Goal: Task Accomplishment & Management: Use online tool/utility

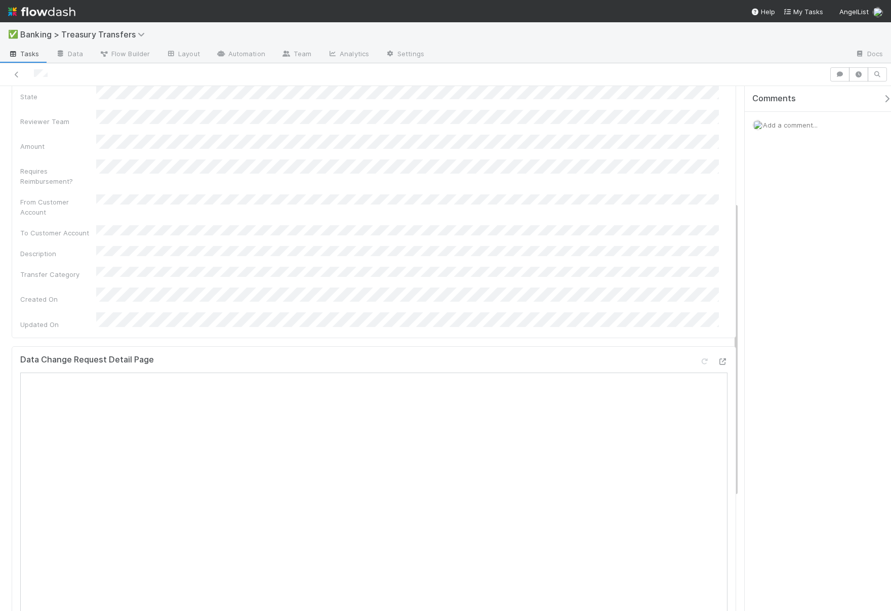
scroll to position [213, 0]
click at [16, 71] on icon at bounding box center [17, 74] width 10 height 7
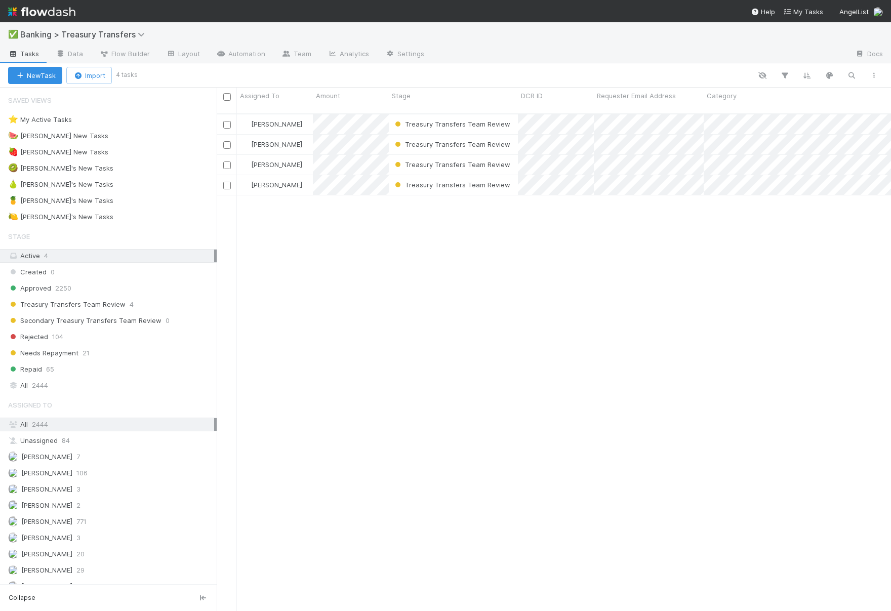
scroll to position [498, 666]
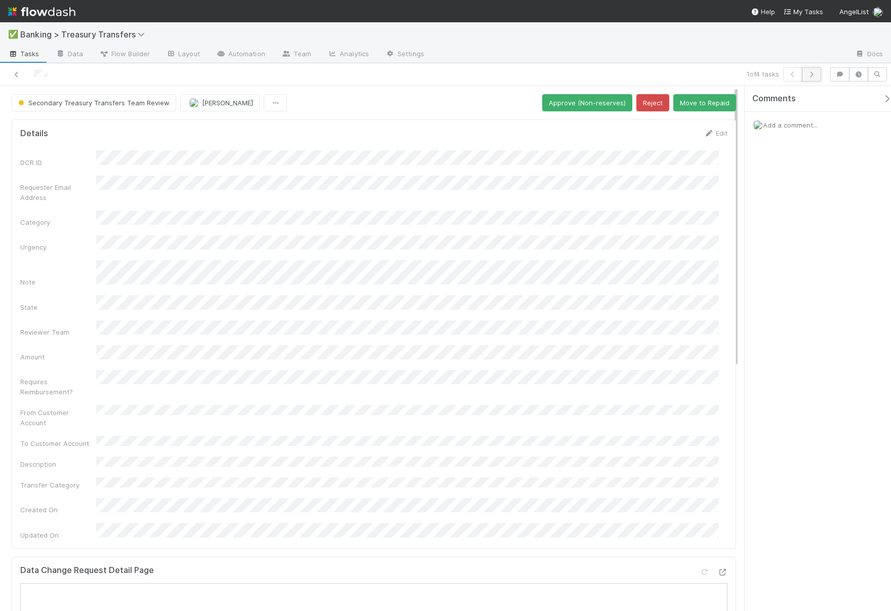
click at [814, 71] on icon "button" at bounding box center [811, 74] width 10 height 6
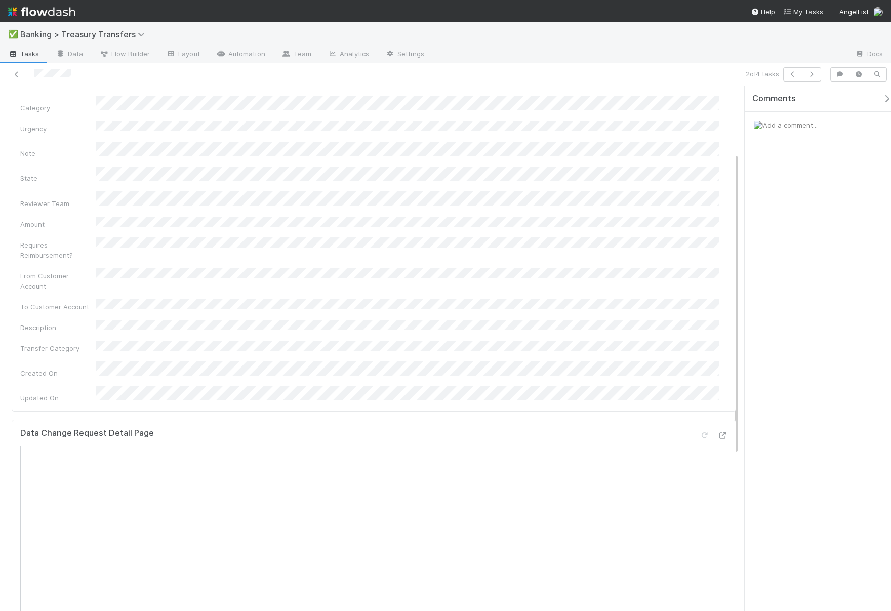
scroll to position [115, 0]
click at [820, 61] on div at bounding box center [639, 55] width 415 height 16
click at [809, 73] on icon "button" at bounding box center [811, 74] width 10 height 6
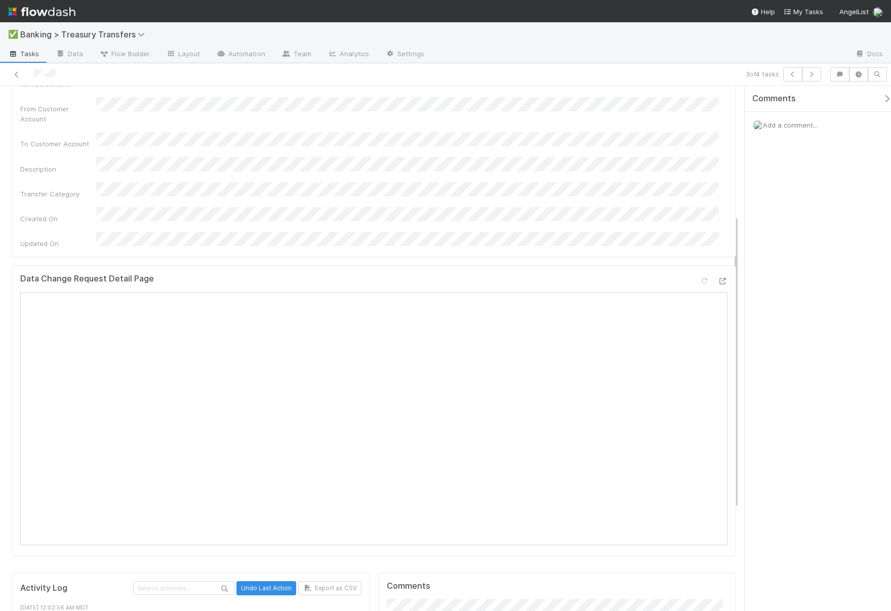
scroll to position [305, 0]
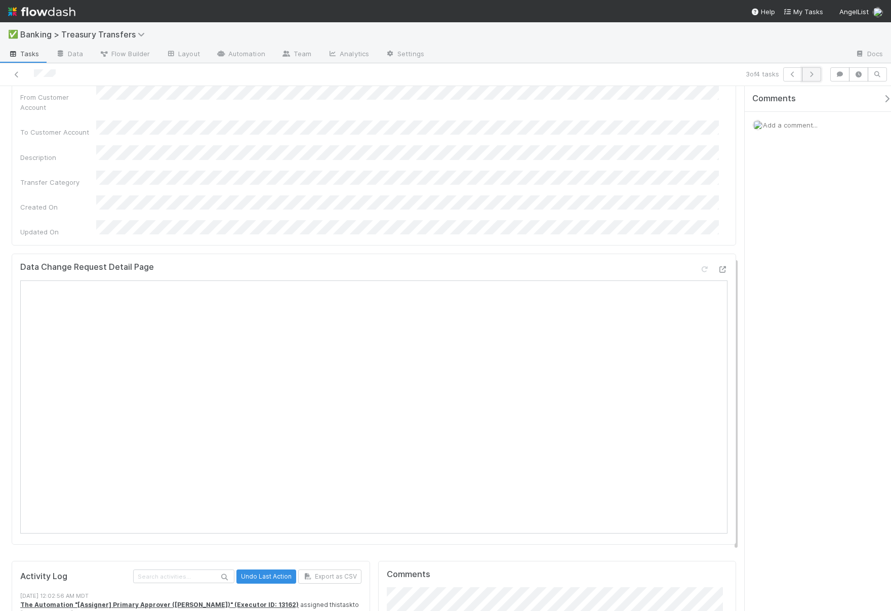
click at [813, 75] on icon "button" at bounding box center [811, 74] width 10 height 6
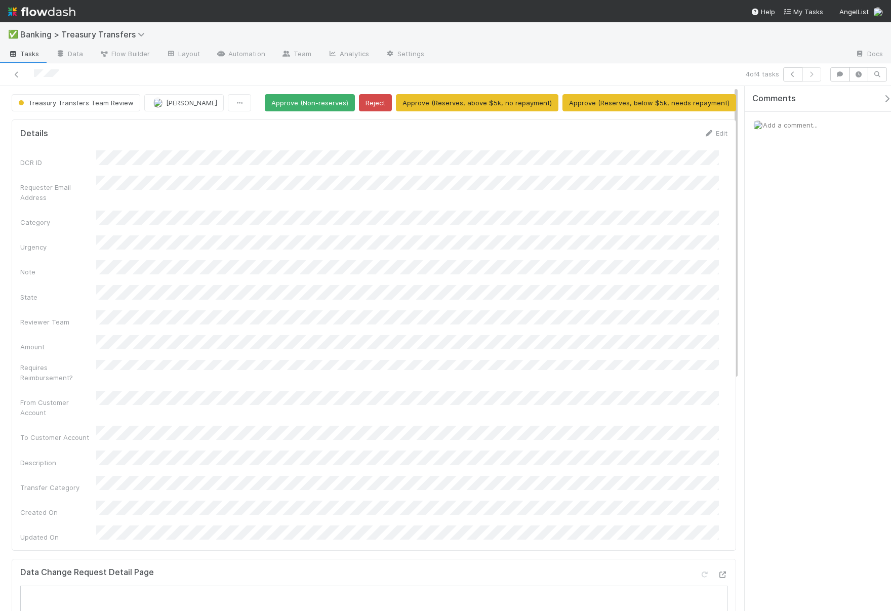
scroll to position [371, 0]
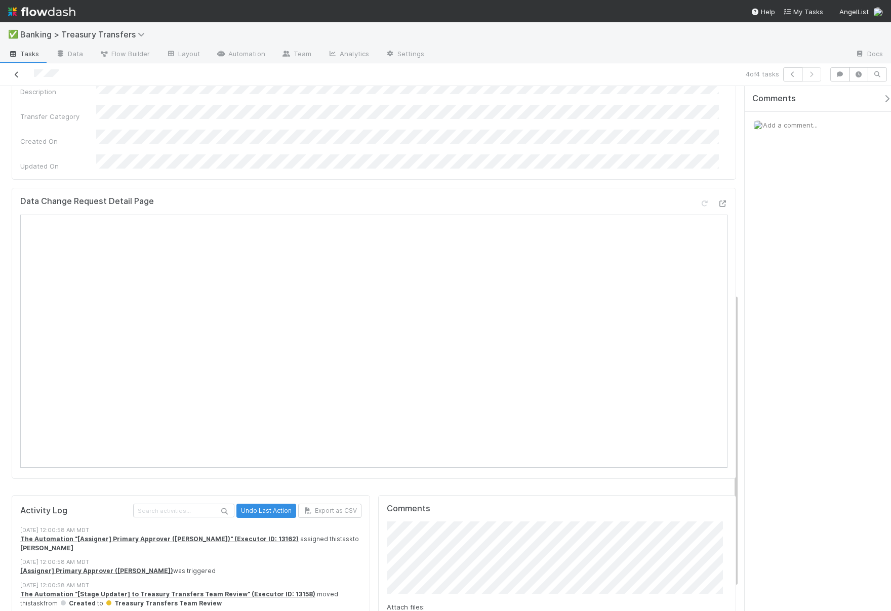
click at [19, 71] on icon at bounding box center [17, 74] width 10 height 7
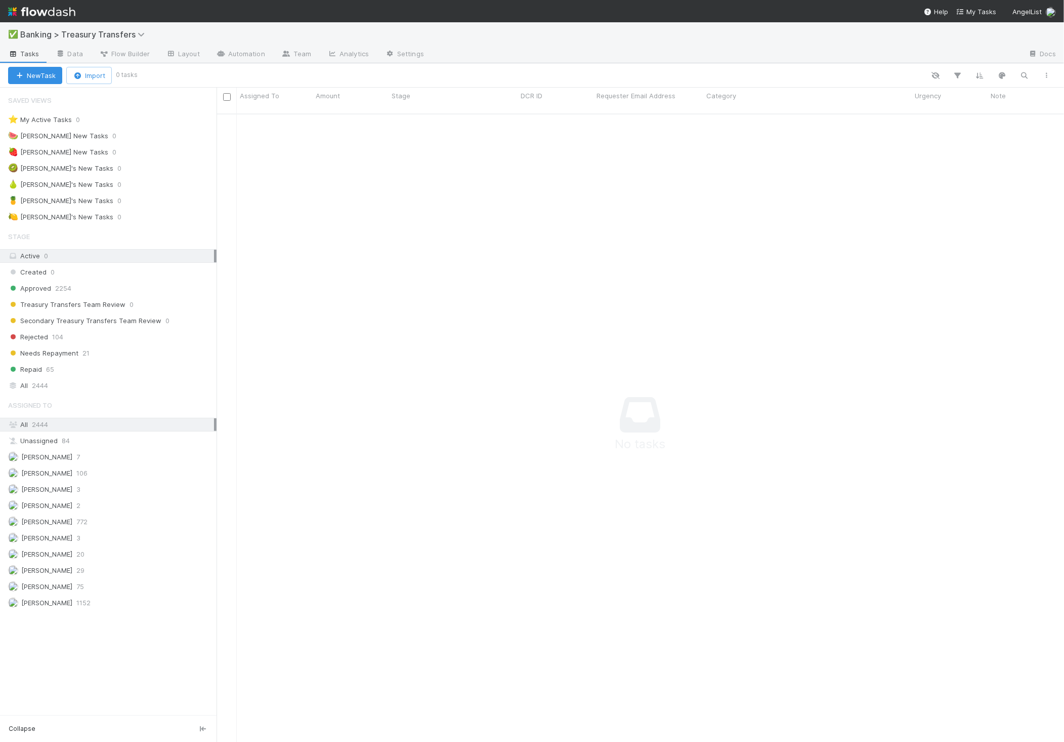
scroll to position [9, 9]
